Goal: Task Accomplishment & Management: Use online tool/utility

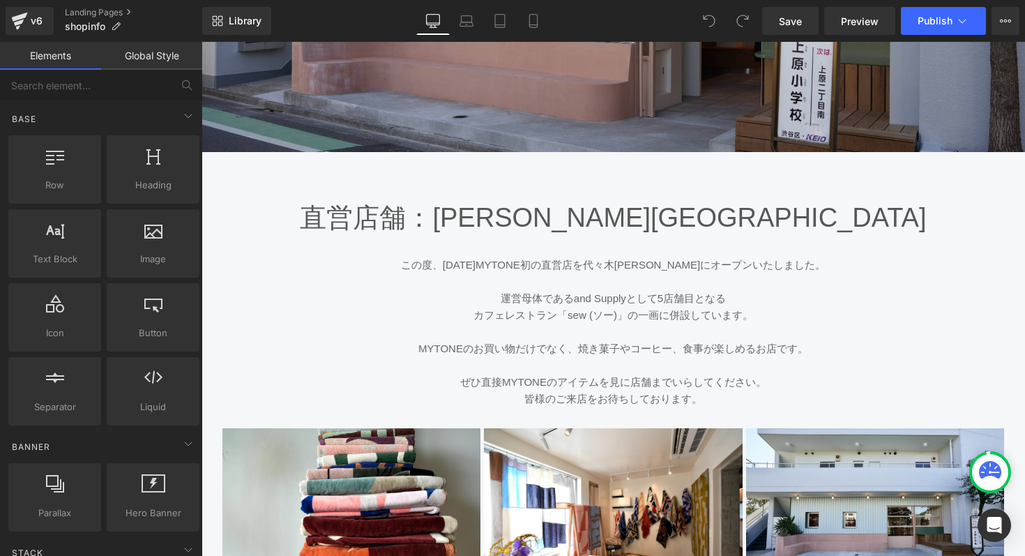
scroll to position [425, 0]
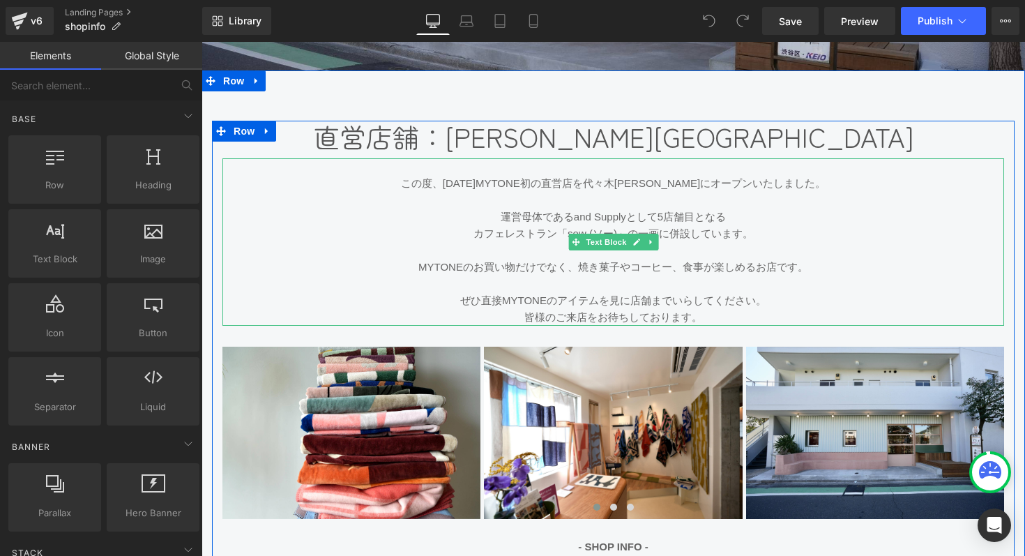
click at [627, 279] on p at bounding box center [612, 283] width 781 height 17
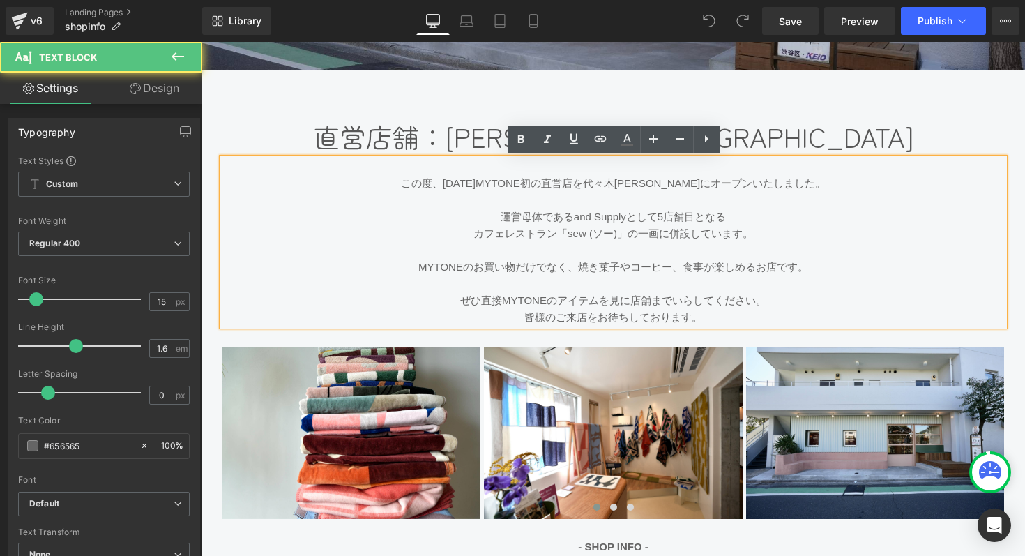
click at [512, 302] on p "ぜひ直接MYTONEのアイテムを見に店舗までいらしてください。" at bounding box center [612, 300] width 781 height 17
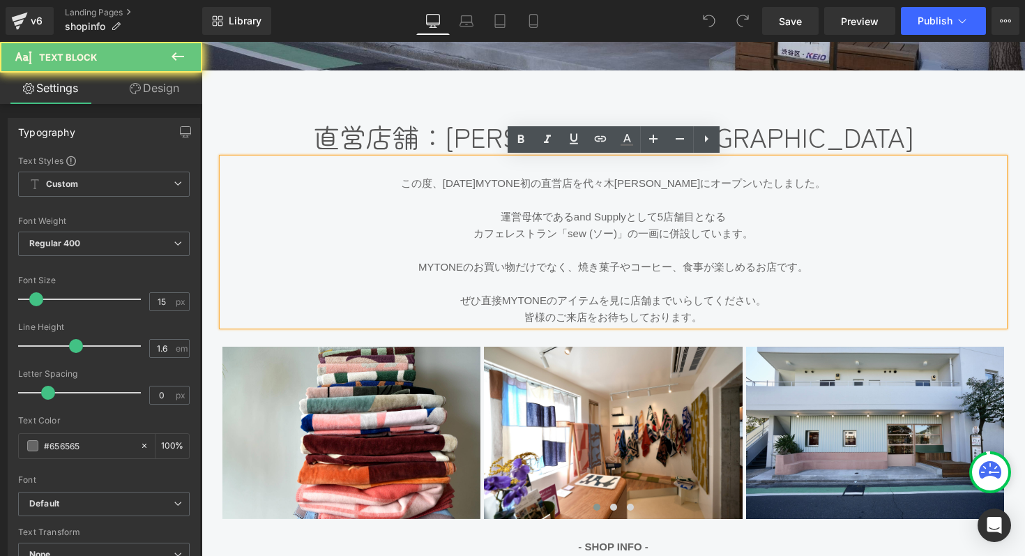
click at [512, 302] on p "ぜひ直接MYTONEのアイテムを見に店舗までいらしてください。" at bounding box center [612, 300] width 781 height 17
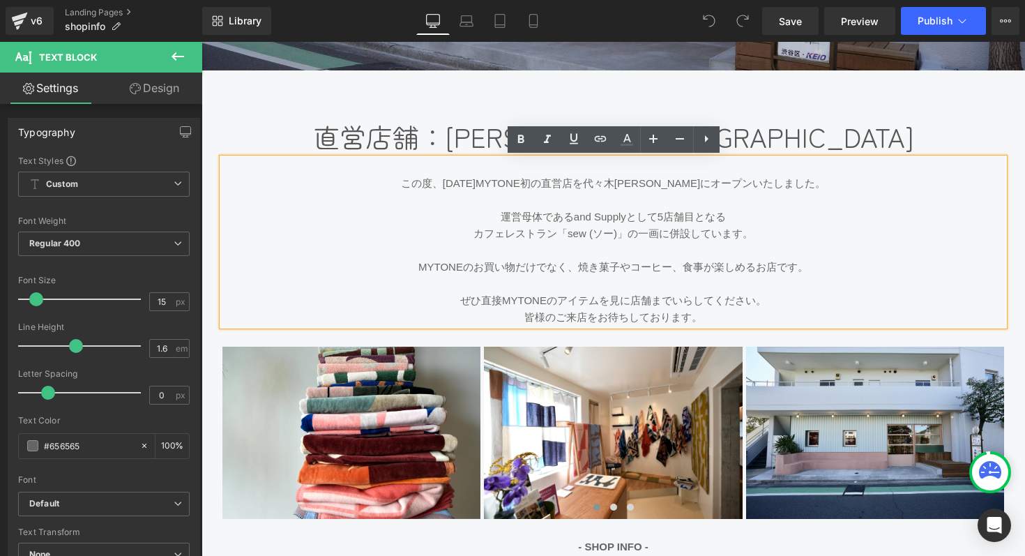
click at [466, 300] on p "ぜひ直接MYTONEのアイテムを見に店舗までいらしてください。" at bounding box center [612, 300] width 781 height 17
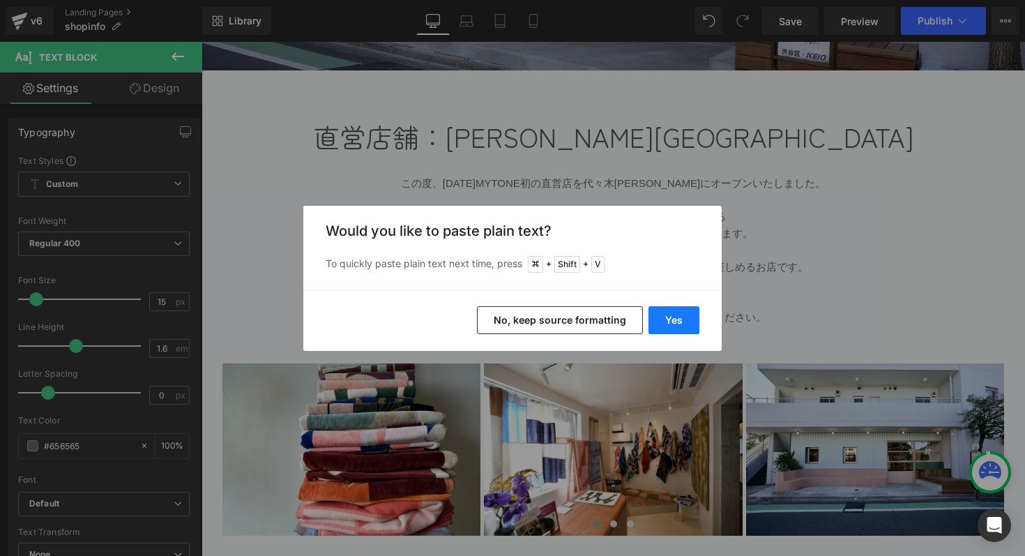
click at [671, 326] on button "Yes" at bounding box center [673, 320] width 51 height 28
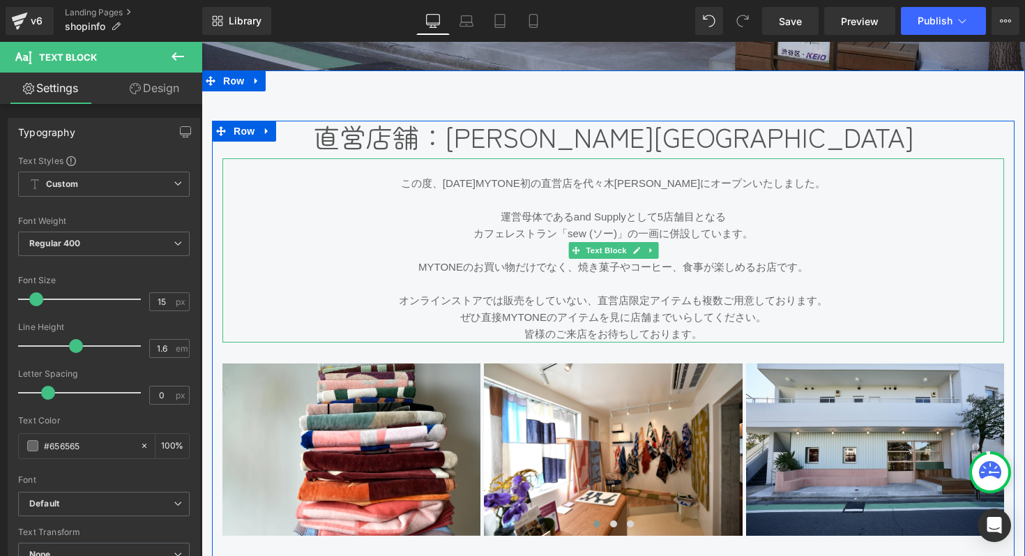
click at [404, 299] on p "オンラインストアでは販売をしていない、直営店限定アイテムも複数ご用意しております。 ぜひ直接MYTONEのアイテムを見に店舗までいらしてください。" at bounding box center [612, 308] width 781 height 33
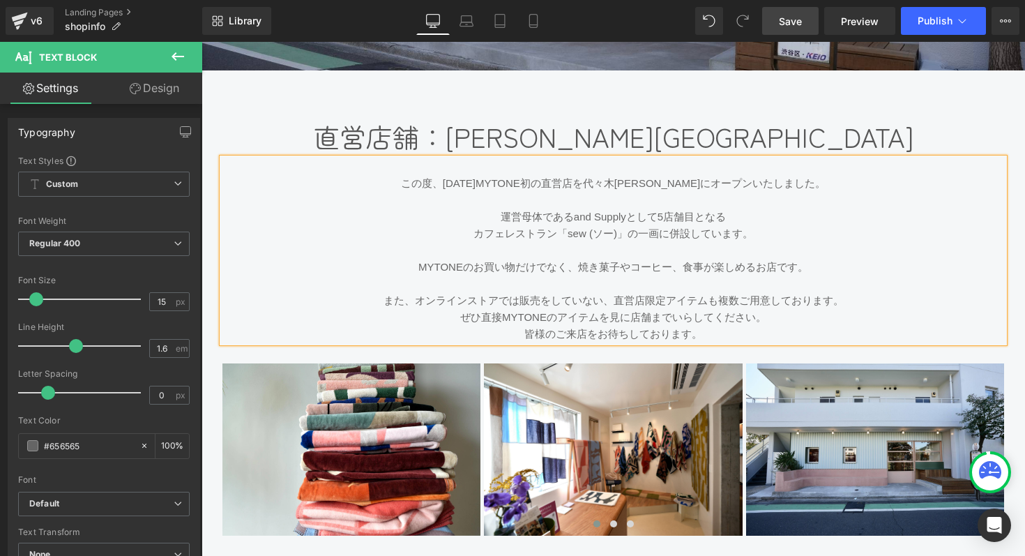
click at [797, 20] on span "Save" at bounding box center [790, 21] width 23 height 15
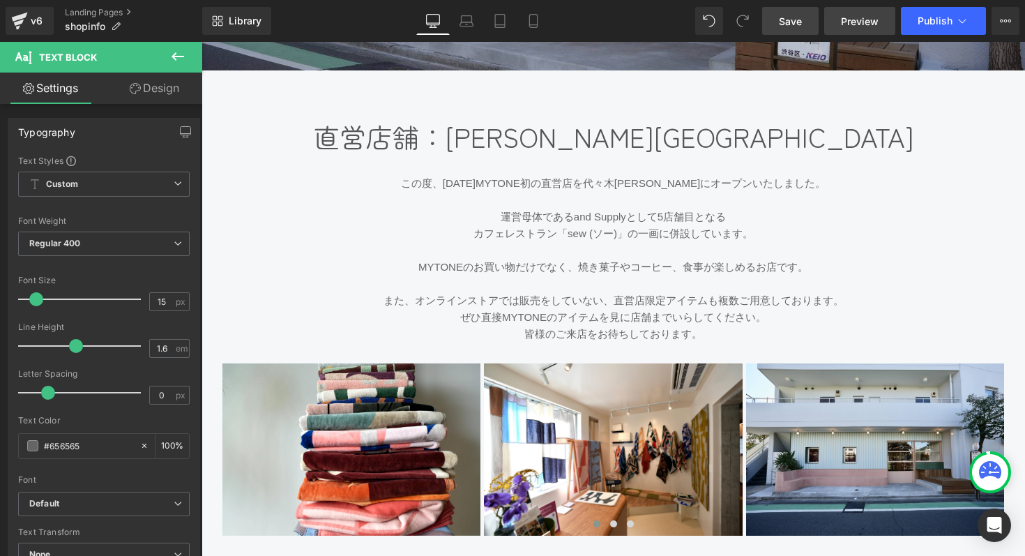
click at [874, 18] on span "Preview" at bounding box center [860, 21] width 38 height 15
click at [853, 20] on span "Preview" at bounding box center [860, 21] width 38 height 15
click at [967, 19] on icon at bounding box center [962, 21] width 14 height 14
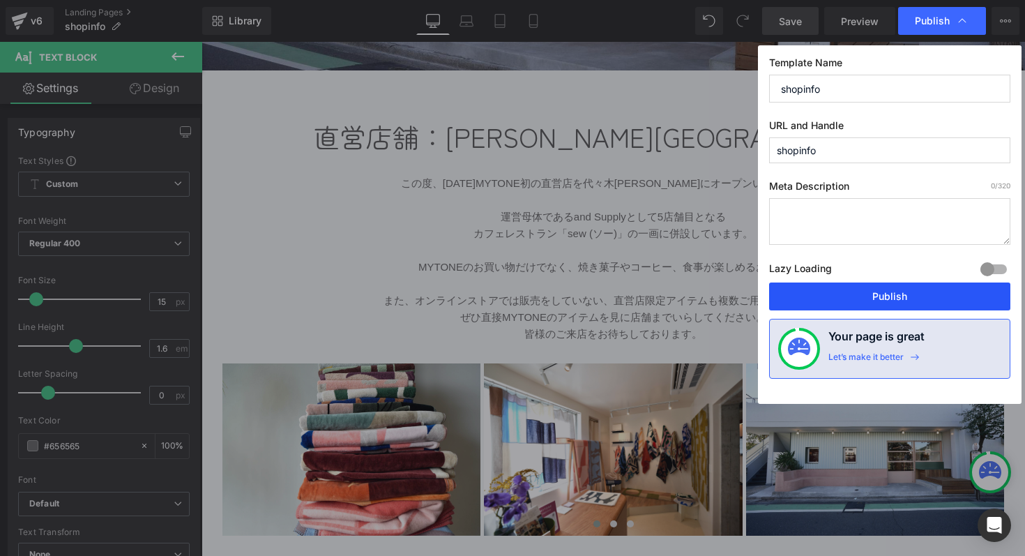
click at [876, 287] on button "Publish" at bounding box center [889, 296] width 241 height 28
